Goal: Information Seeking & Learning: Learn about a topic

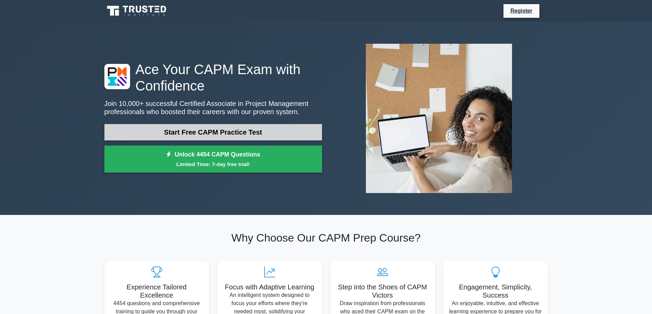
click at [220, 131] on link "Start Free CAPM Practice Test" at bounding box center [213, 132] width 218 height 16
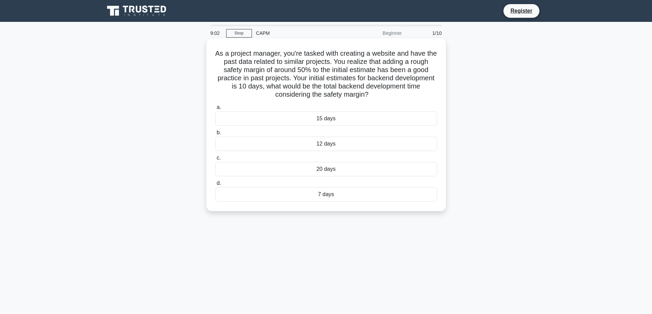
click at [325, 117] on div "15 days" at bounding box center [326, 119] width 222 height 14
click at [215, 110] on input "a. 15 days" at bounding box center [215, 107] width 0 height 4
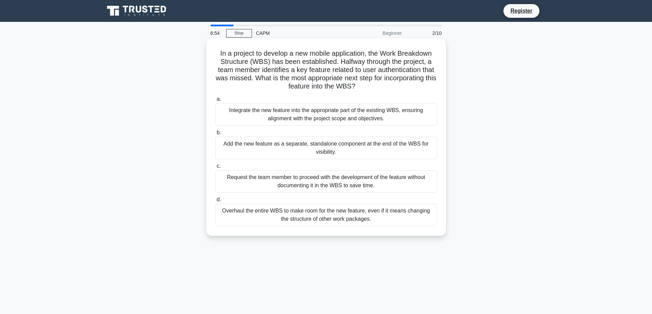
click at [313, 221] on div "Overhaul the entire WBS to make room for the new feature, even if it means chan…" at bounding box center [326, 215] width 222 height 23
click at [215, 202] on input "d. Overhaul the entire WBS to make room for the new feature, even if it means c…" at bounding box center [215, 200] width 0 height 4
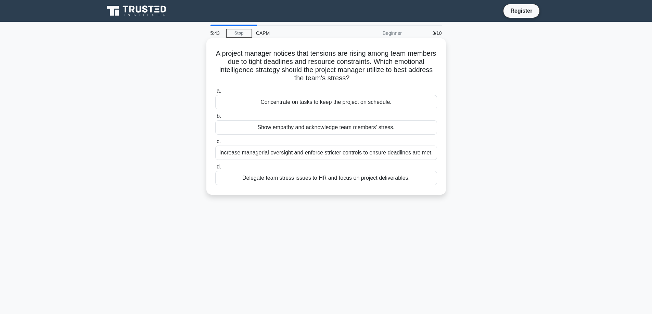
click at [399, 181] on div "Delegate team stress issues to HR and focus on project deliverables." at bounding box center [326, 178] width 222 height 14
click at [215, 169] on input "d. Delegate team stress issues to HR and focus on project deliverables." at bounding box center [215, 167] width 0 height 4
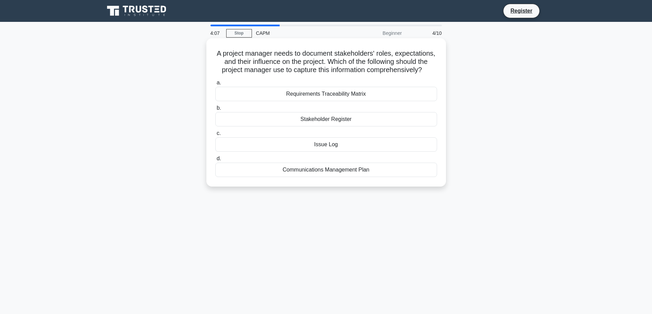
click at [340, 101] on div "Requirements Traceability Matrix" at bounding box center [326, 94] width 222 height 14
click at [215, 85] on input "a. Requirements Traceability Matrix" at bounding box center [215, 83] width 0 height 4
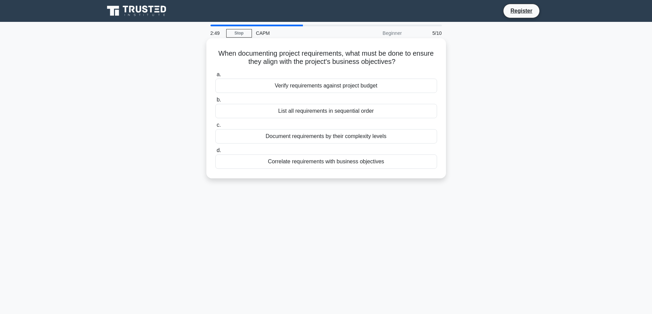
click at [319, 89] on div "Verify requirements against project budget" at bounding box center [326, 86] width 222 height 14
click at [215, 77] on input "a. Verify requirements against project budget" at bounding box center [215, 75] width 0 height 4
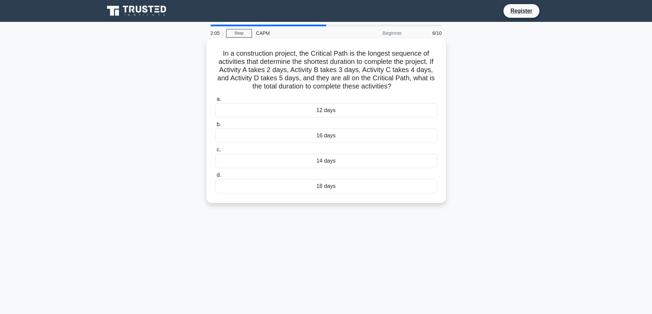
click at [330, 188] on div "18 days" at bounding box center [326, 186] width 222 height 14
click at [215, 178] on input "d. 18 days" at bounding box center [215, 175] width 0 height 4
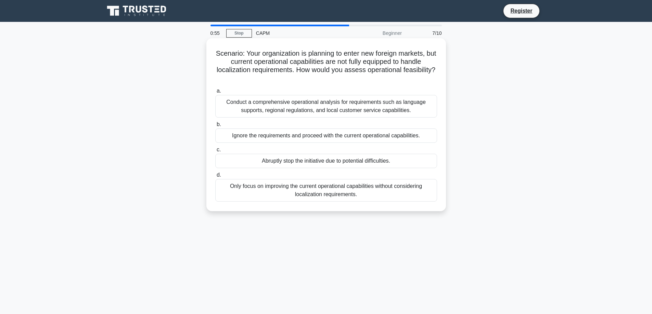
click at [404, 111] on div "Conduct a comprehensive operational analysis for requirements such as language …" at bounding box center [326, 106] width 222 height 23
click at [215, 93] on input "a. Conduct a comprehensive operational analysis for requirements such as langua…" at bounding box center [215, 91] width 0 height 4
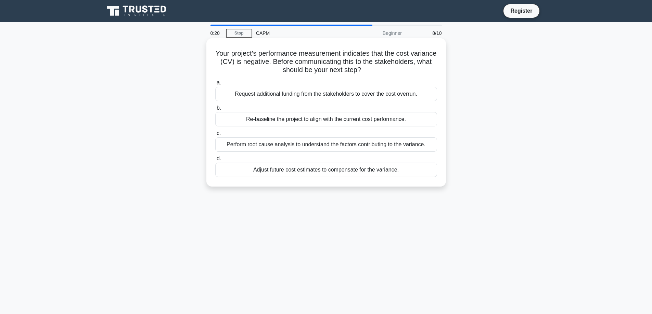
click at [366, 147] on div "Perform root cause analysis to understand the factors contributing to the varia…" at bounding box center [326, 145] width 222 height 14
click at [215, 136] on input "c. Perform root cause analysis to understand the factors contributing to the va…" at bounding box center [215, 133] width 0 height 4
click at [331, 146] on div "Add all requested features to maintain client satisfaction" at bounding box center [326, 145] width 222 height 14
click at [215, 136] on input "c. Add all requested features to maintain client satisfaction" at bounding box center [215, 133] width 0 height 4
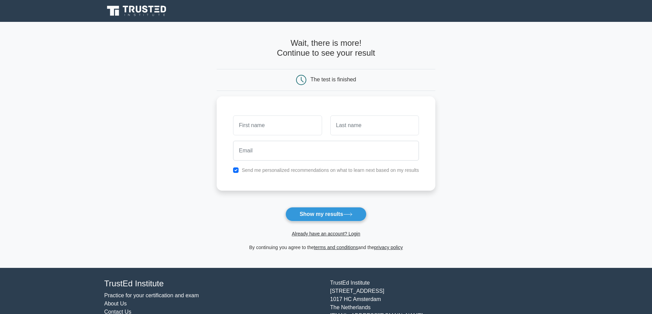
type input "S"
click at [321, 217] on button "Show my results" at bounding box center [325, 214] width 81 height 14
drag, startPoint x: 279, startPoint y: 130, endPoint x: 284, endPoint y: 129, distance: 5.4
click at [279, 130] on input "text" at bounding box center [277, 124] width 89 height 20
type input "[PERSON_NAME]"
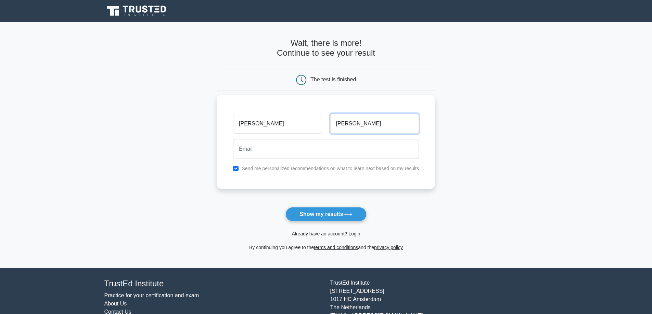
type input "krishnasamy"
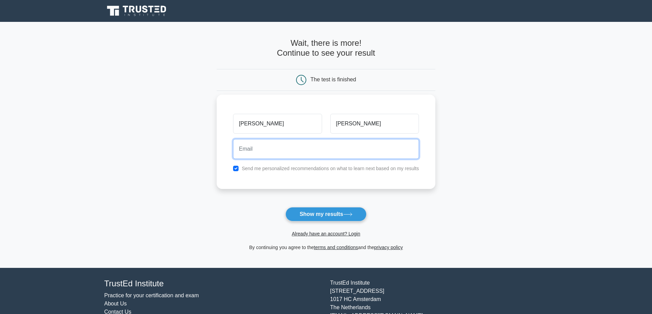
drag, startPoint x: 280, startPoint y: 152, endPoint x: 288, endPoint y: 153, distance: 8.2
click at [280, 152] on input "email" at bounding box center [326, 149] width 186 height 20
type input "shobana.krishnasamy@gmail.com"
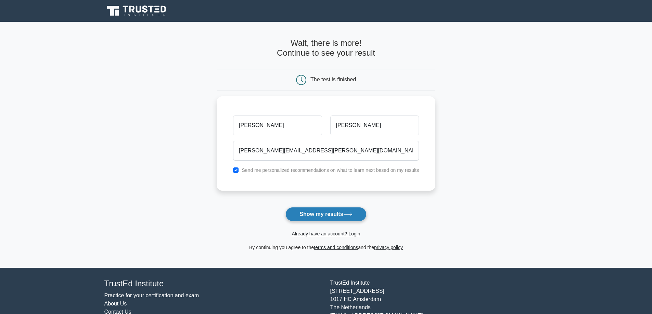
click at [327, 219] on button "Show my results" at bounding box center [325, 214] width 81 height 14
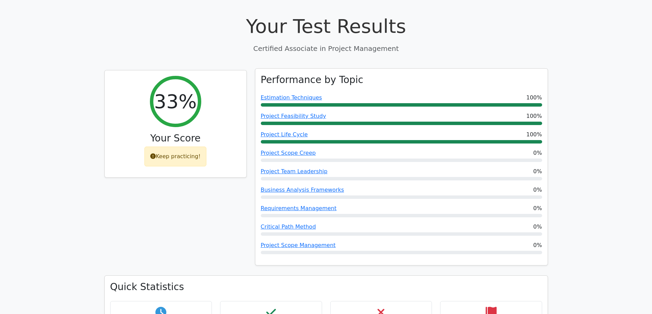
scroll to position [239, 0]
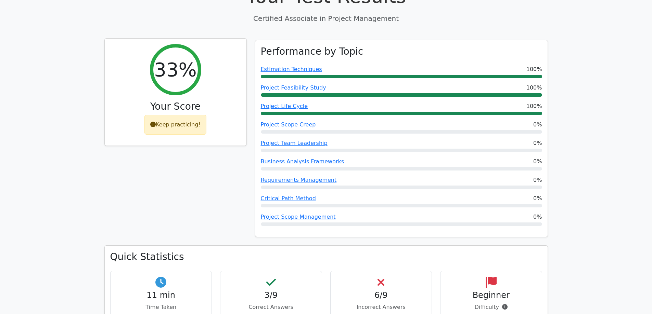
click at [164, 58] on h2 "33%" at bounding box center [175, 69] width 42 height 23
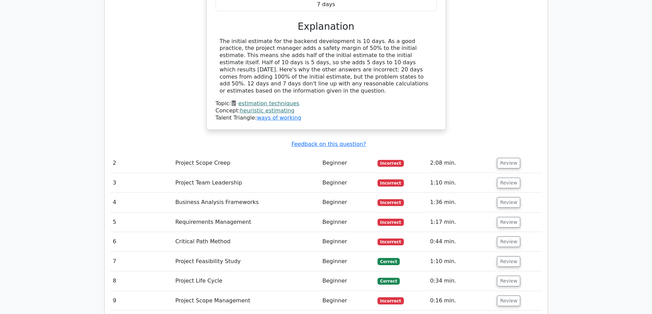
scroll to position [821, 0]
click at [195, 252] on td "Project Feasibility Study" at bounding box center [245, 262] width 147 height 20
click at [506, 157] on button "Review" at bounding box center [508, 162] width 23 height 11
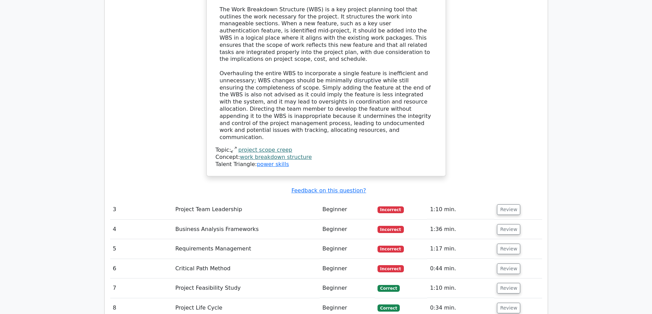
scroll to position [1197, 0]
click at [502, 204] on button "Review" at bounding box center [508, 209] width 23 height 11
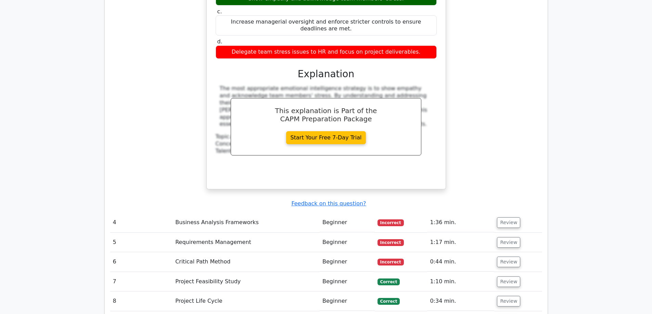
scroll to position [1505, 0]
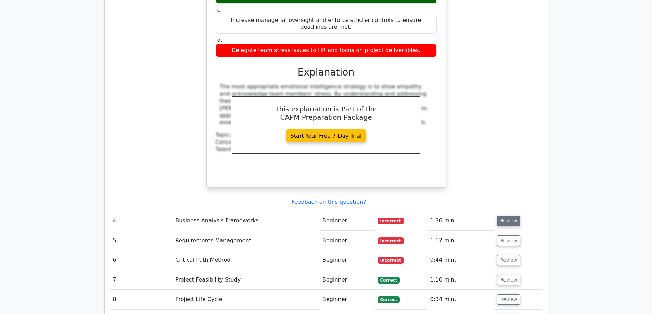
click at [511, 216] on button "Review" at bounding box center [508, 221] width 23 height 11
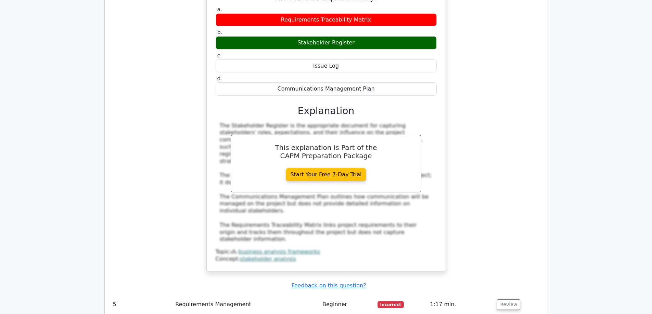
scroll to position [1778, 0]
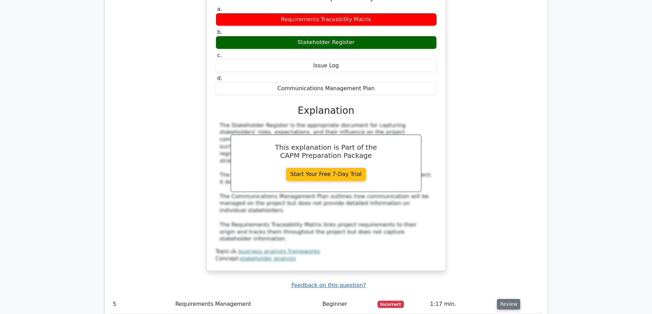
click at [508, 299] on button "Review" at bounding box center [508, 304] width 23 height 11
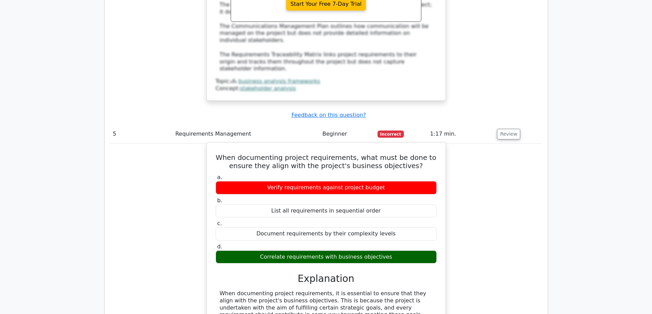
scroll to position [1949, 0]
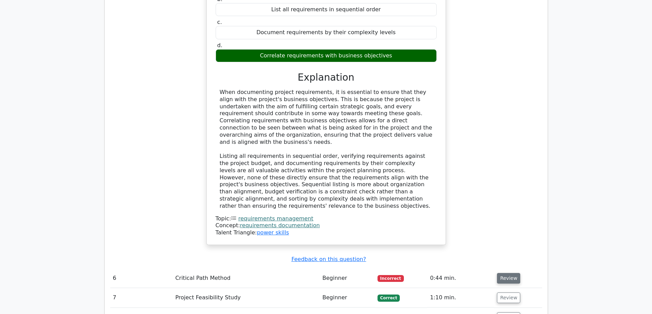
click at [504, 269] on td "Review" at bounding box center [518, 279] width 48 height 20
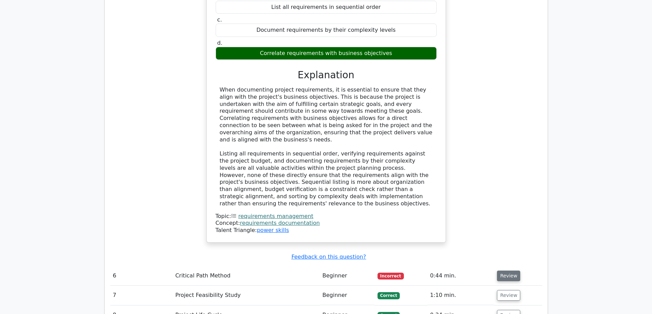
scroll to position [2155, 0]
click at [502, 271] on button "Review" at bounding box center [508, 276] width 23 height 11
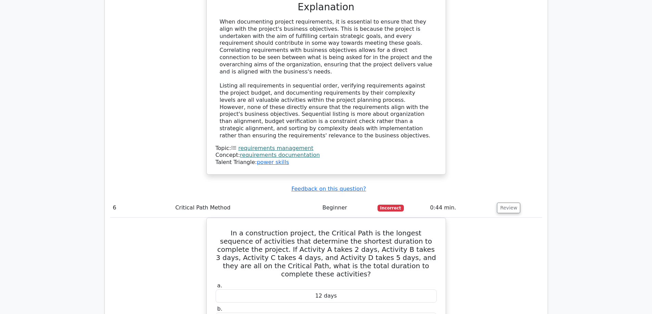
scroll to position [2223, 0]
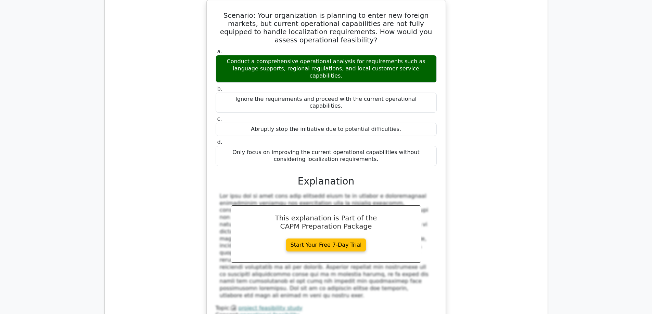
scroll to position [2770, 0]
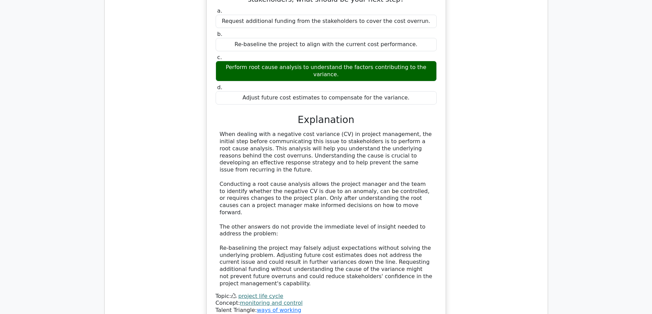
scroll to position [3180, 0]
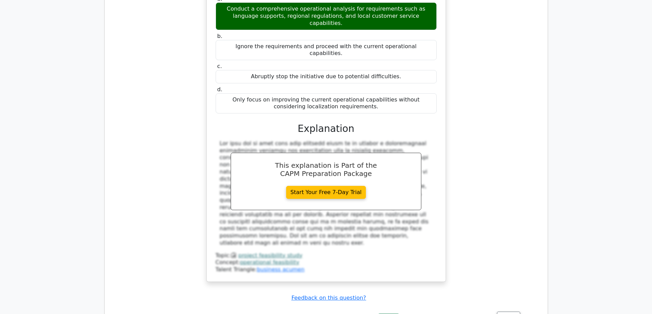
scroll to position [2752, 0]
